Goal: Task Accomplishment & Management: Manage account settings

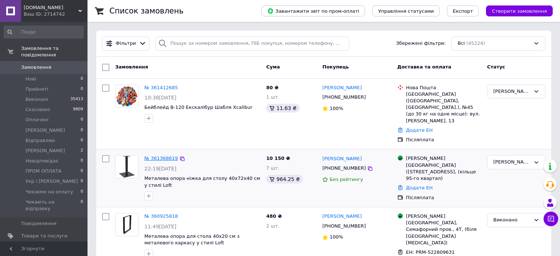
click at [160, 156] on link "№ 361368619" at bounding box center [161, 158] width 34 height 5
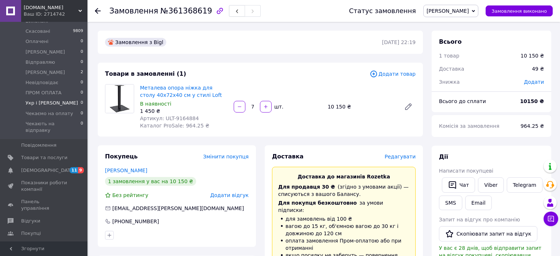
scroll to position [154, 0]
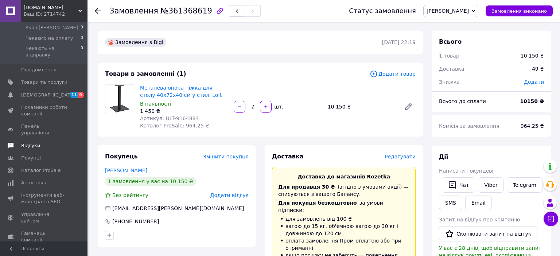
click at [31, 143] on span "Відгуки" at bounding box center [30, 146] width 19 height 7
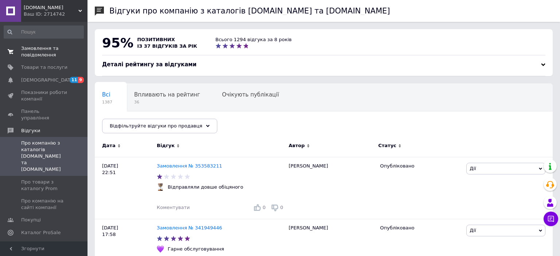
click at [41, 53] on span "Замовлення та повідомлення" at bounding box center [44, 51] width 46 height 13
